Goal: Information Seeking & Learning: Learn about a topic

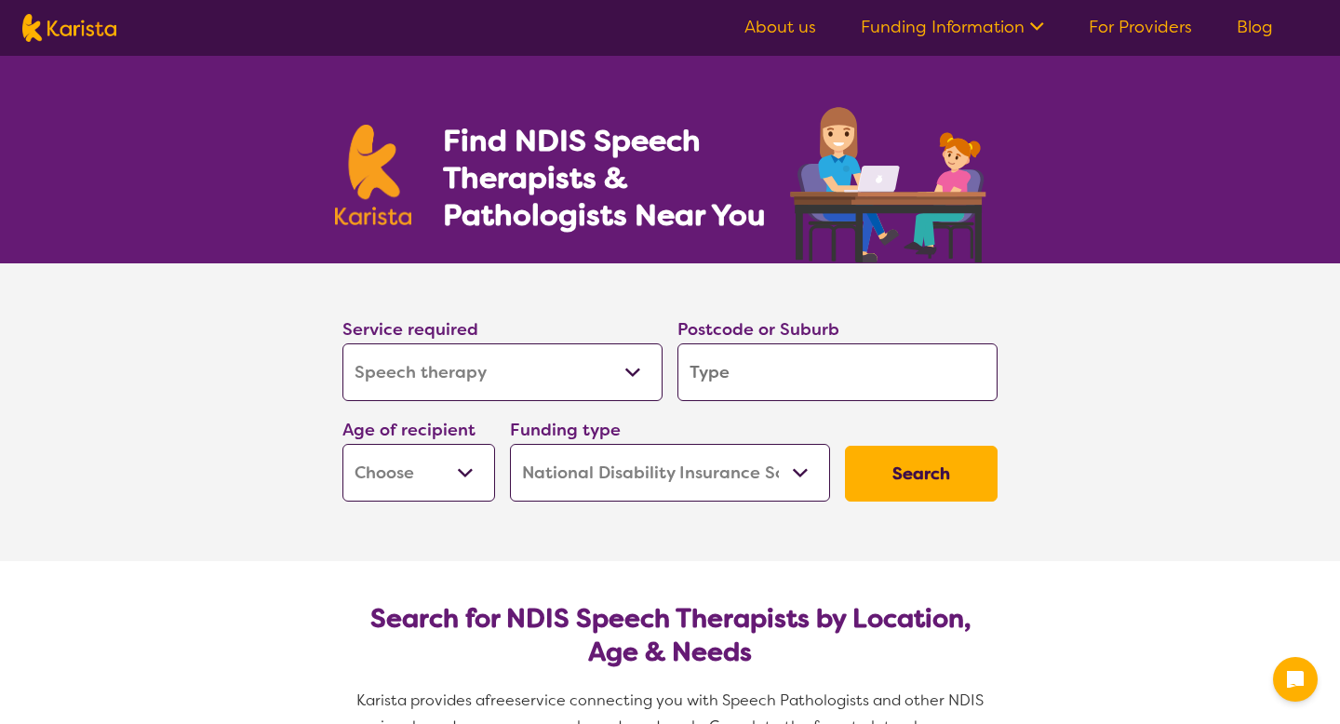
select select "Speech therapy"
select select "NDIS"
select select "Speech therapy"
select select "NDIS"
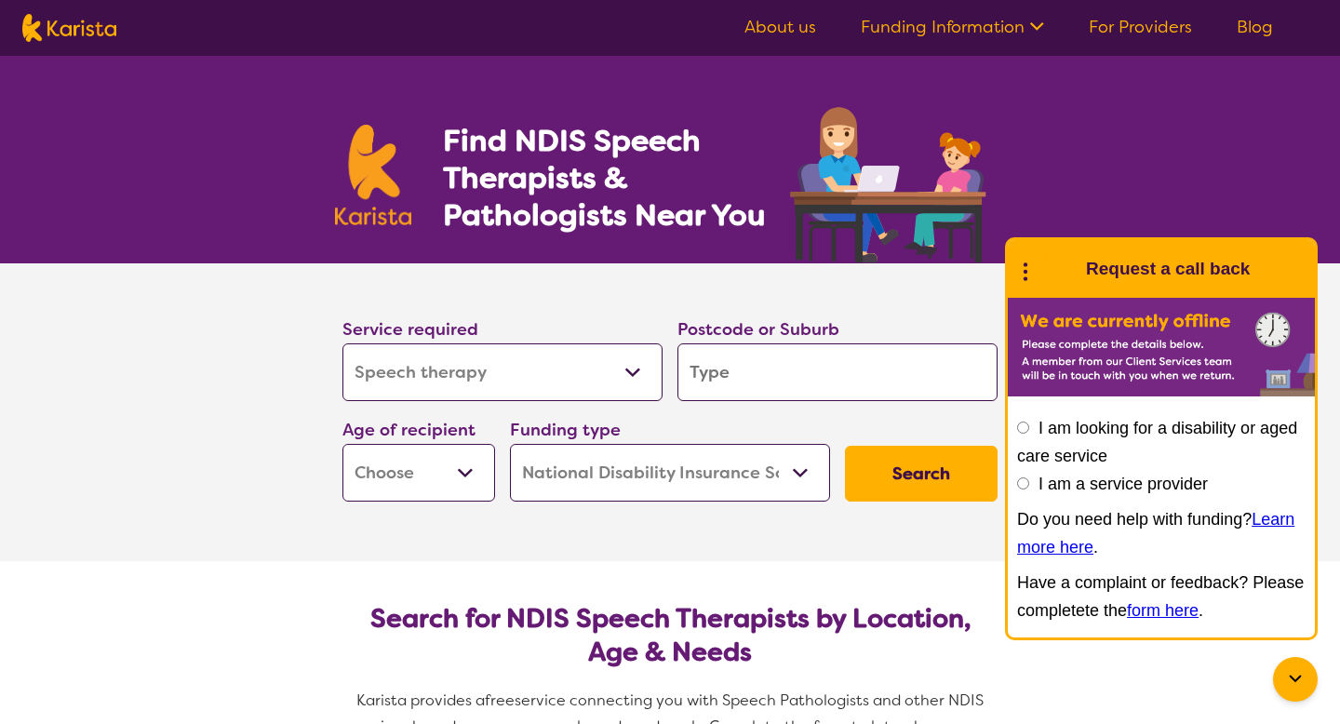
click at [758, 367] on input "search" at bounding box center [837, 372] width 320 height 58
type input "3435"
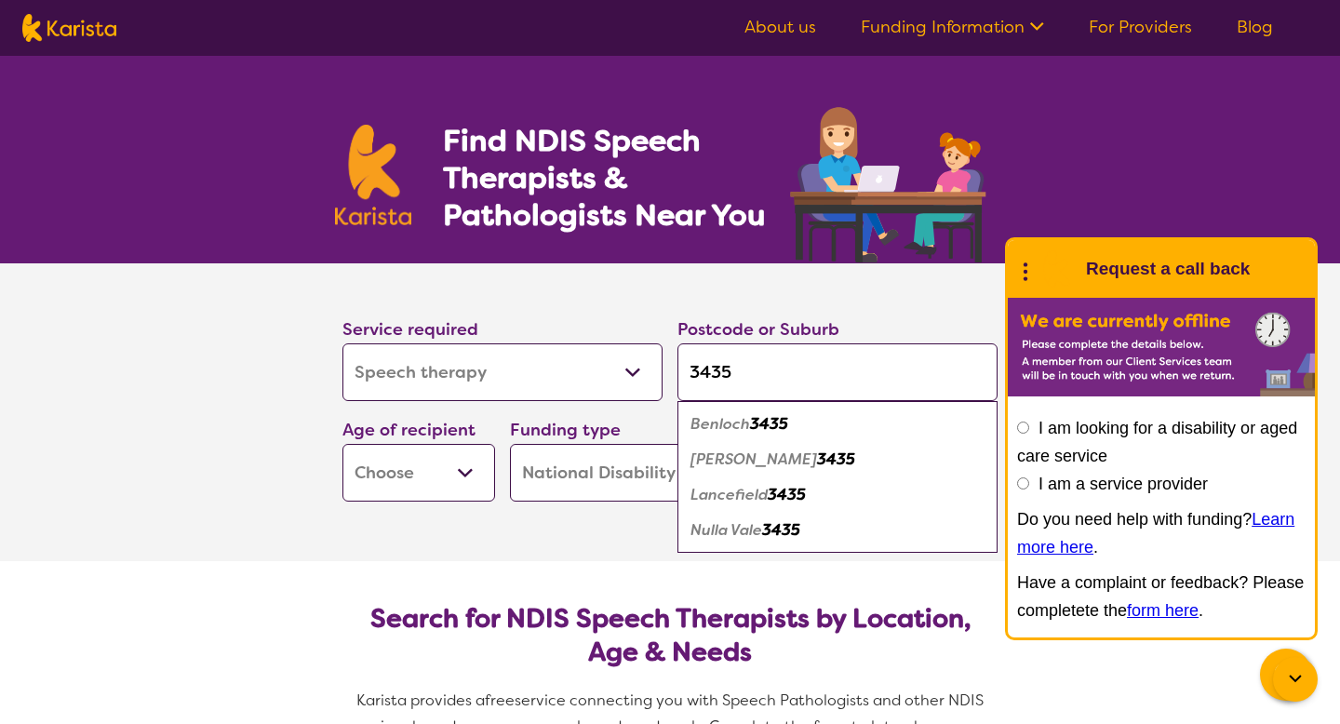
click at [769, 491] on em "3435" at bounding box center [787, 495] width 38 height 20
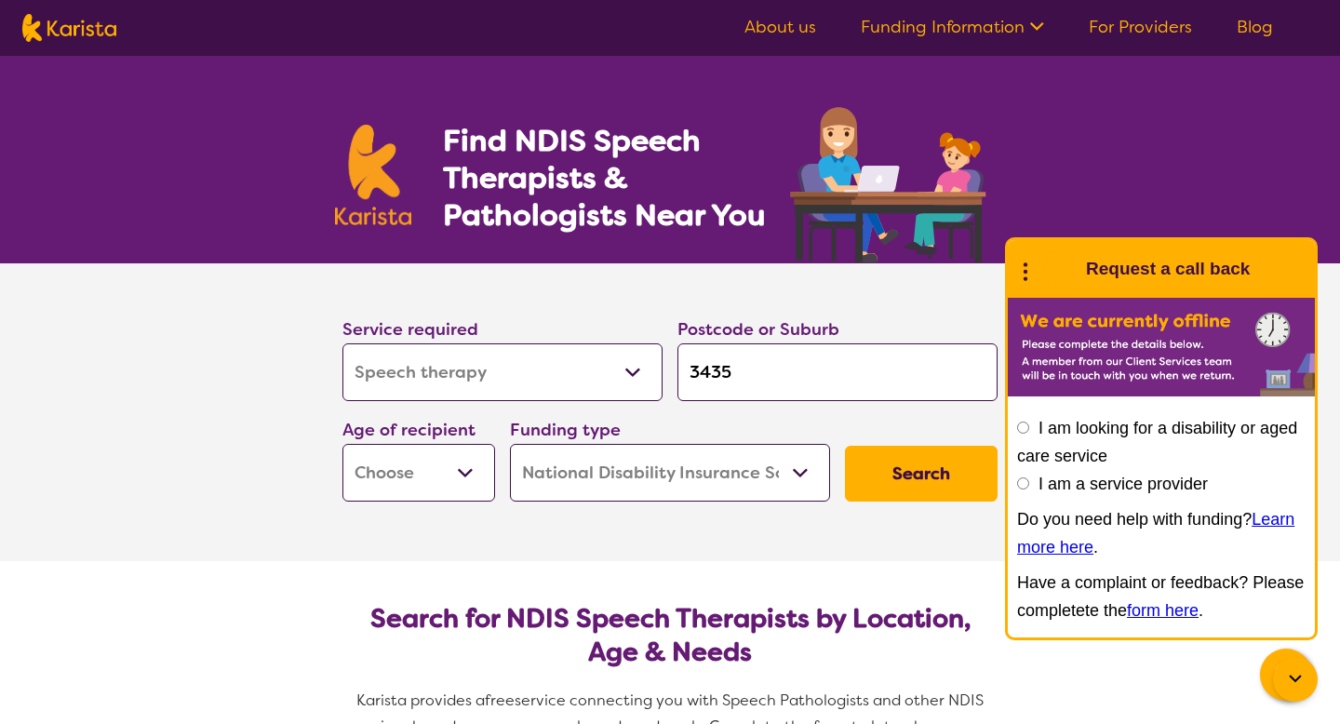
click at [430, 484] on select "Early Childhood - 0 to 9 Child - 10 to 11 Adolescent - 12 to 17 Adult - 18 to 6…" at bounding box center [418, 473] width 153 height 58
select select "AS"
click at [342, 444] on select "Early Childhood - 0 to 9 Child - 10 to 11 Adolescent - 12 to 17 Adult - 18 to 6…" at bounding box center [418, 473] width 153 height 58
select select "AS"
click at [577, 484] on select "Home Care Package (HCP) National Disability Insurance Scheme (NDIS) I don't know" at bounding box center [670, 473] width 320 height 58
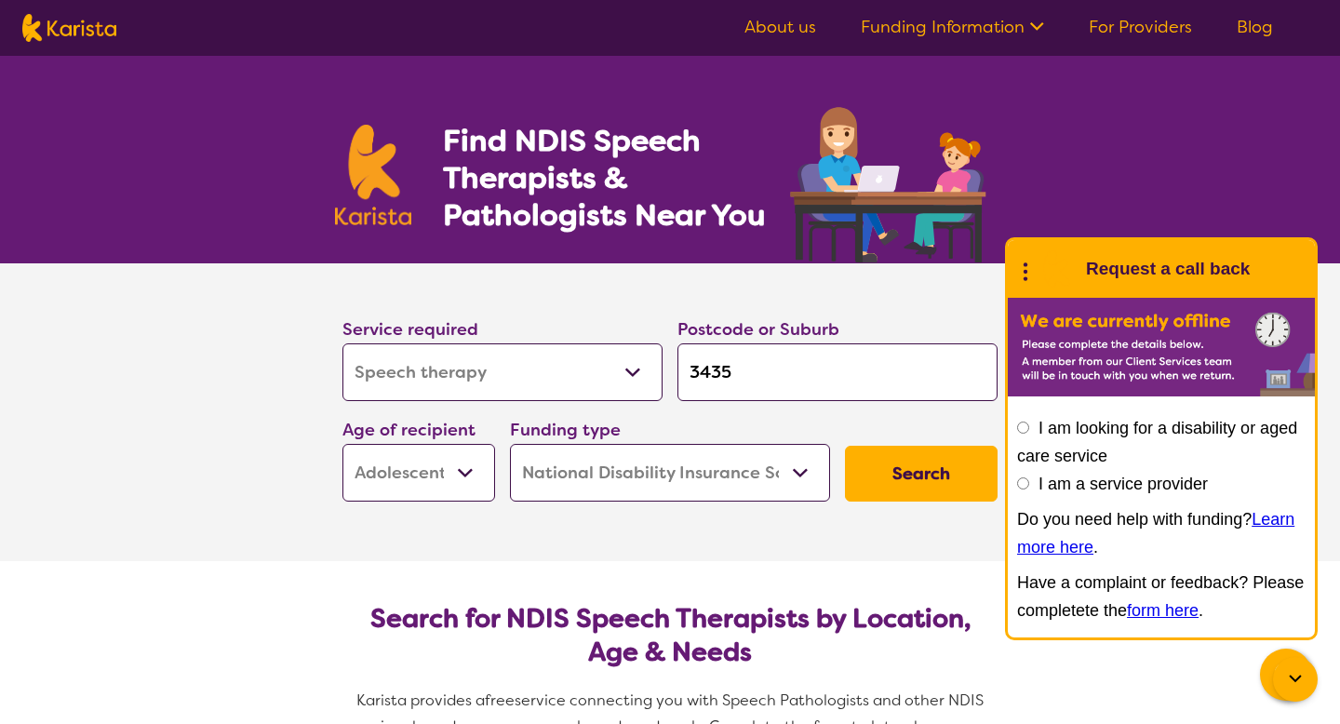
click at [907, 476] on button "Search" at bounding box center [921, 474] width 153 height 56
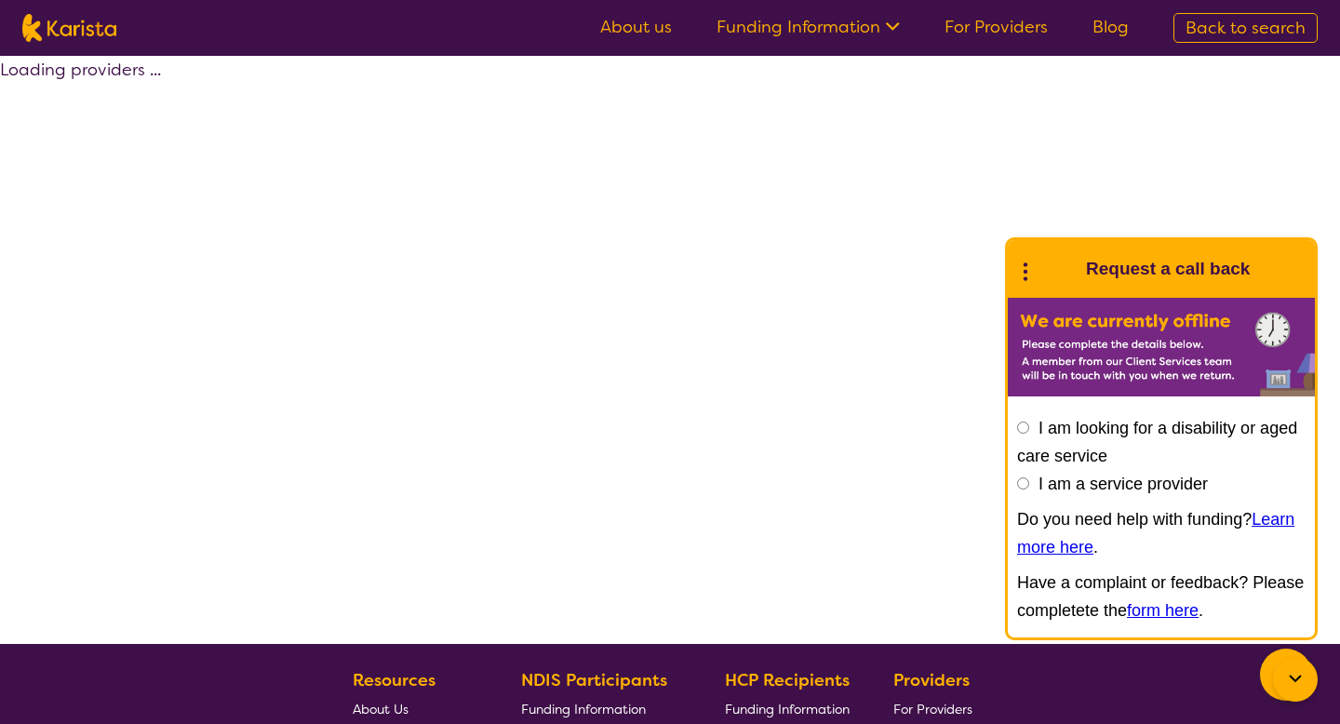
select select "by_score"
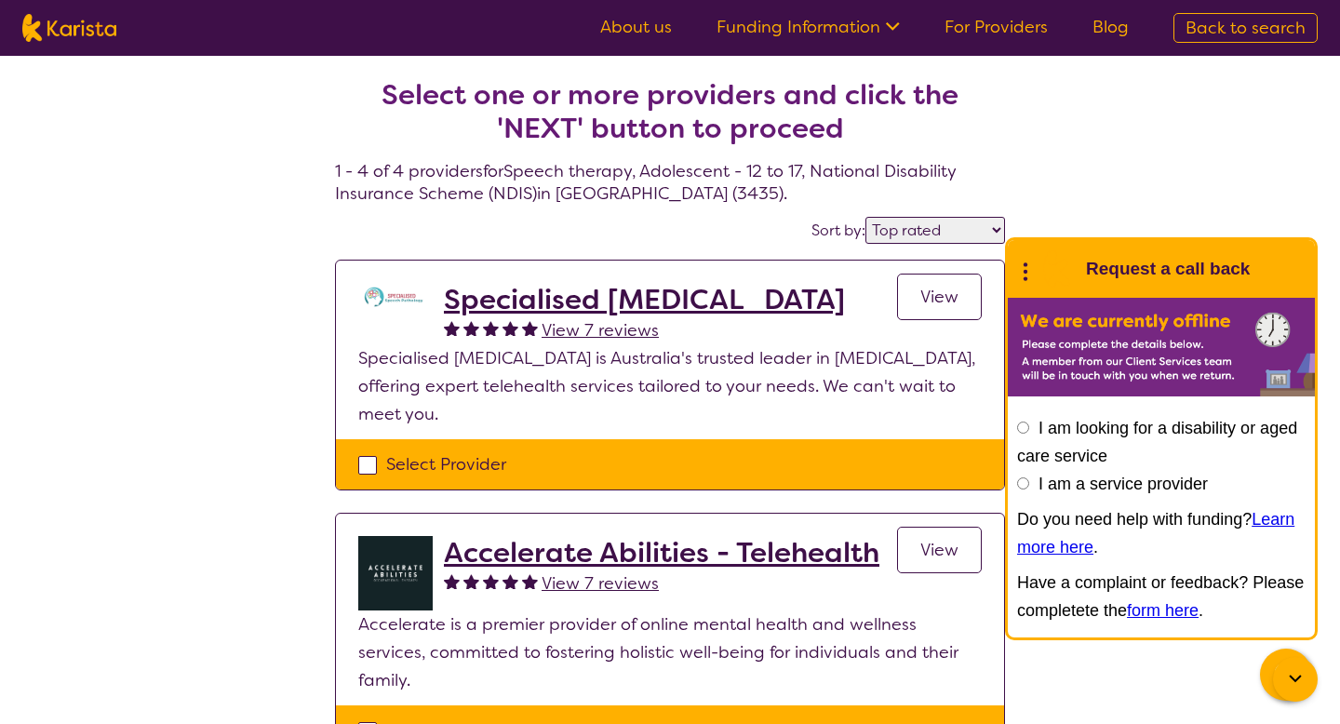
click at [1019, 428] on input "I am looking for a disability or aged care service" at bounding box center [1023, 427] width 12 height 12
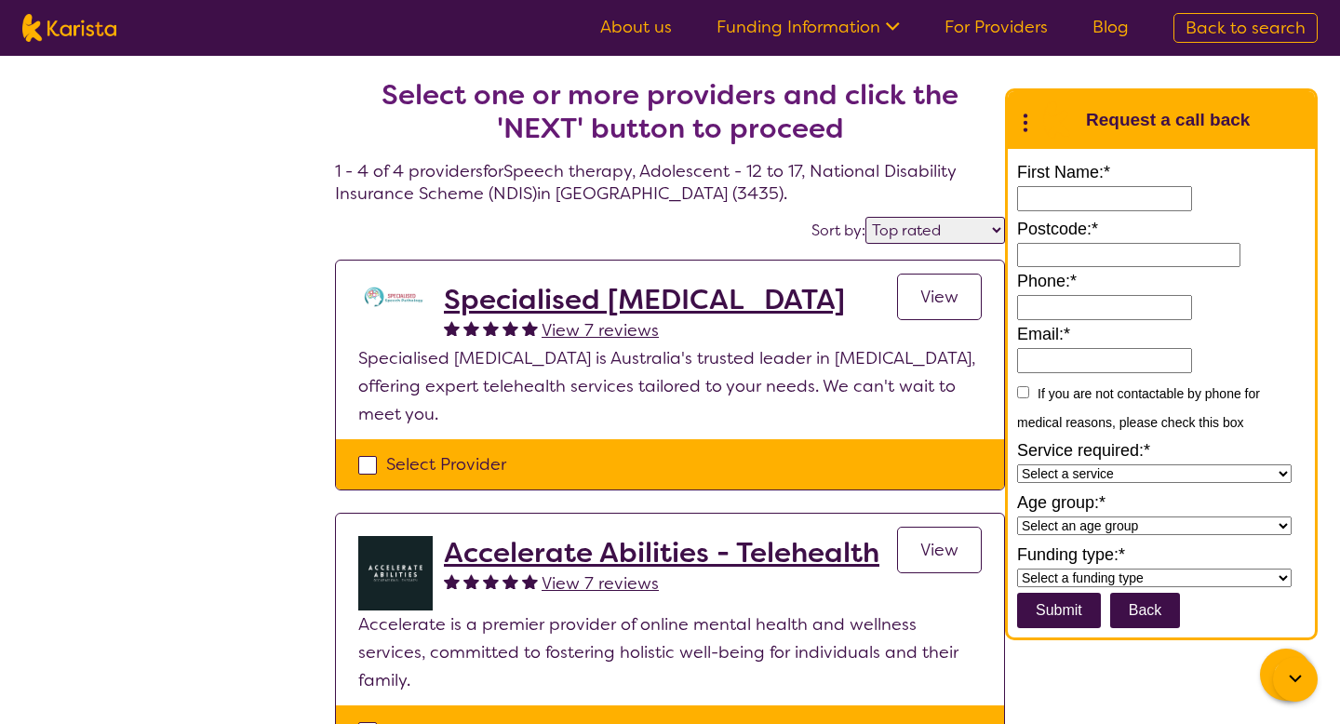
click at [1023, 126] on icon at bounding box center [1025, 120] width 24 height 29
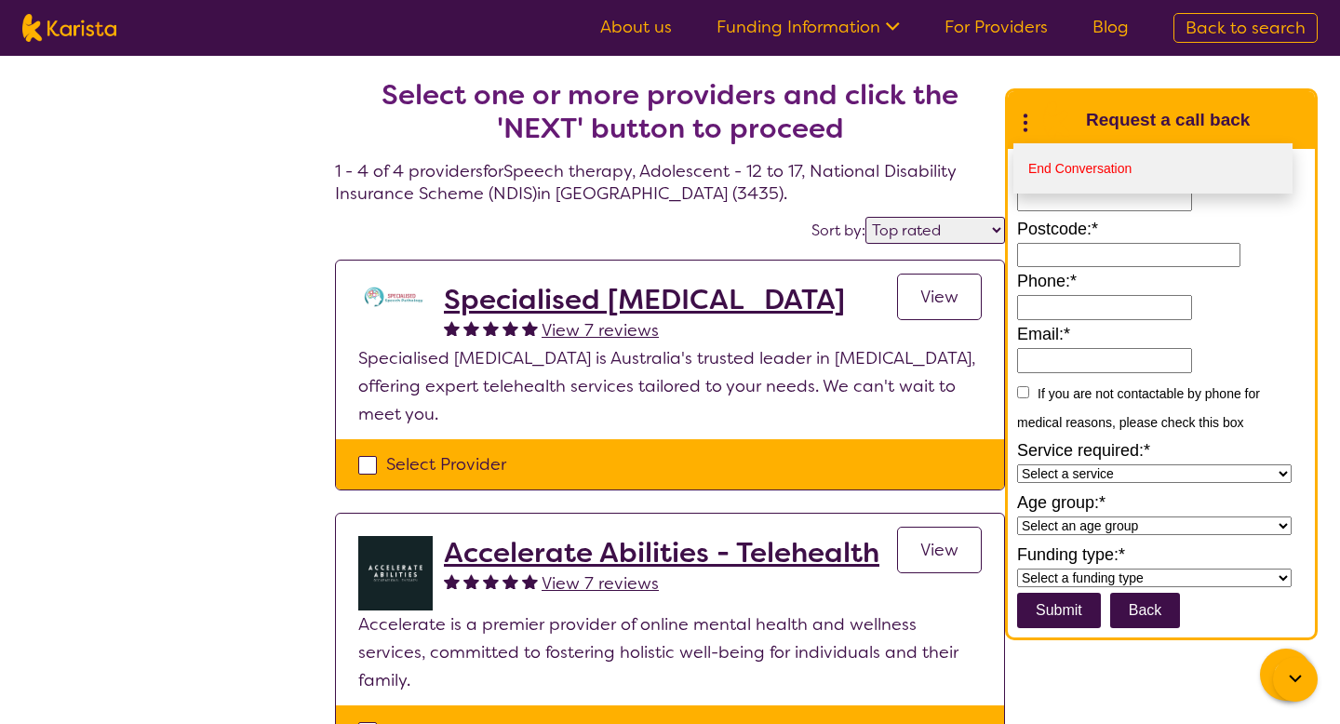
click at [1052, 167] on link "End Conversation" at bounding box center [1152, 168] width 279 height 50
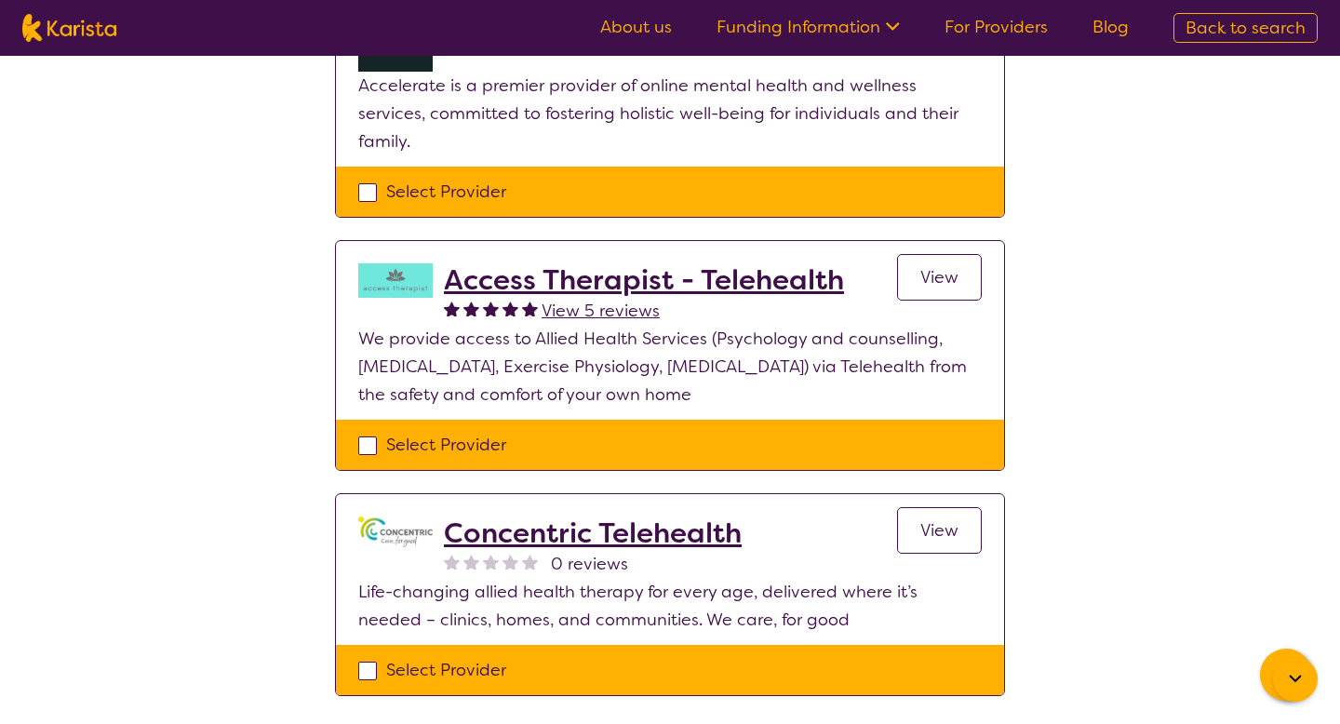
scroll to position [538, 0]
